Goal: Task Accomplishment & Management: Manage account settings

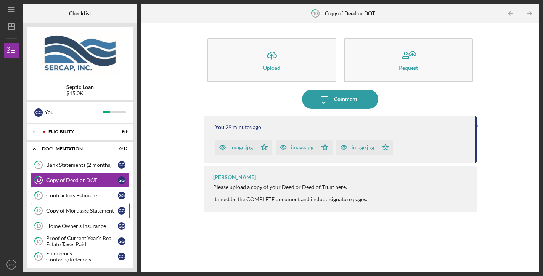
click at [93, 204] on link "12 Copy of Mortgage Statement G G" at bounding box center [80, 210] width 99 height 15
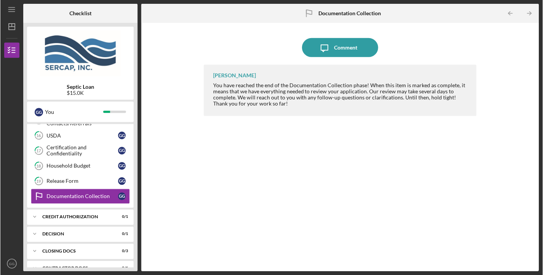
scroll to position [137, 0]
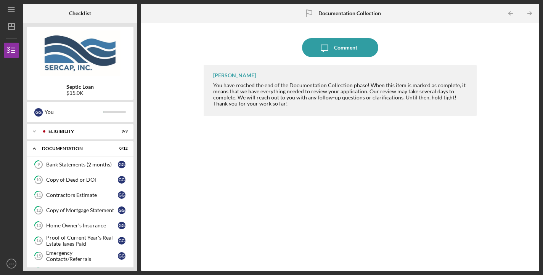
scroll to position [130, 0]
